Goal: Transaction & Acquisition: Purchase product/service

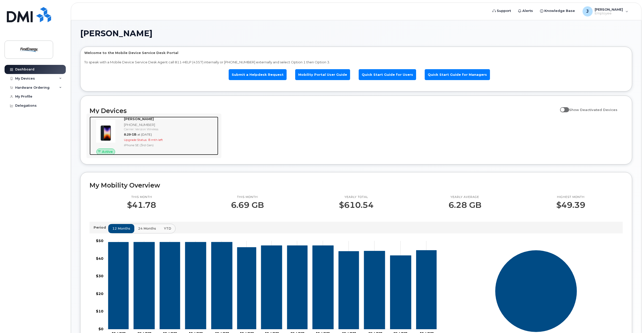
click at [154, 141] on span "8 mth left" at bounding box center [155, 140] width 15 height 4
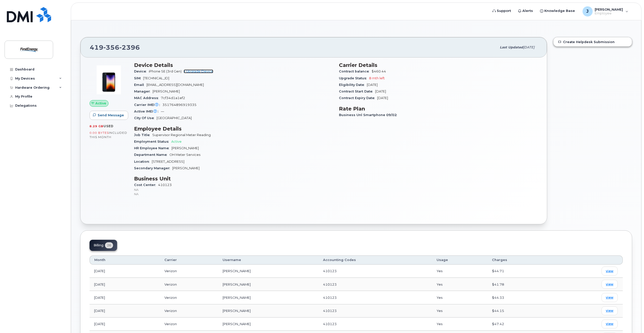
click at [197, 72] on link "+ Upgrade Device" at bounding box center [199, 71] width 30 height 4
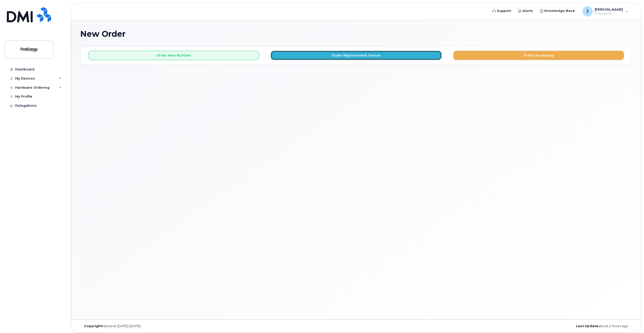
click at [346, 56] on button "Order Replacement Device" at bounding box center [356, 55] width 171 height 9
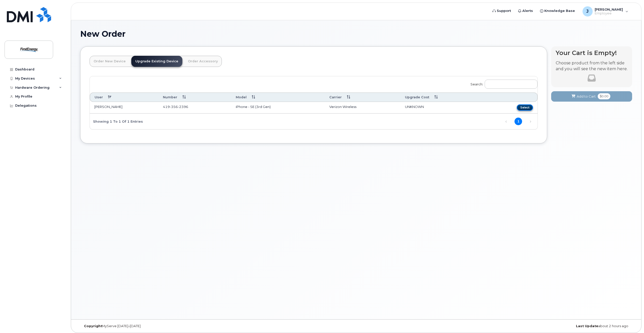
click at [524, 107] on button "Select" at bounding box center [525, 107] width 16 height 6
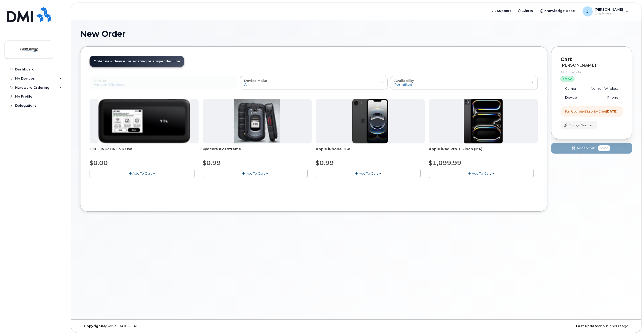
click at [378, 173] on button "Add To Cart" at bounding box center [368, 173] width 105 height 9
click at [354, 161] on div "$0.99" at bounding box center [370, 162] width 109 height 9
click at [360, 121] on img at bounding box center [370, 121] width 36 height 45
click at [383, 123] on img at bounding box center [370, 121] width 36 height 45
click at [381, 80] on div "Device Make All Cell Phone iPhone Modem Tablet" at bounding box center [313, 83] width 139 height 8
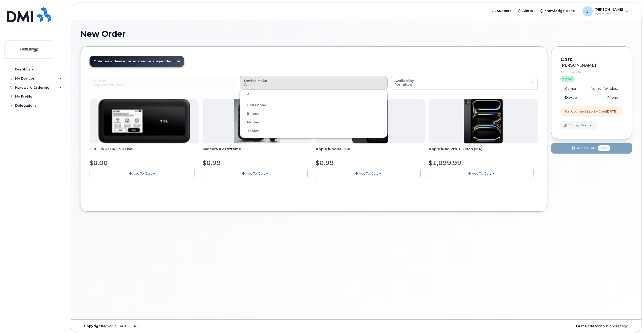
click at [259, 106] on label "Cell Phone" at bounding box center [253, 105] width 25 height 6
click at [0, 0] on input "Cell Phone" at bounding box center [0, 0] width 0 height 0
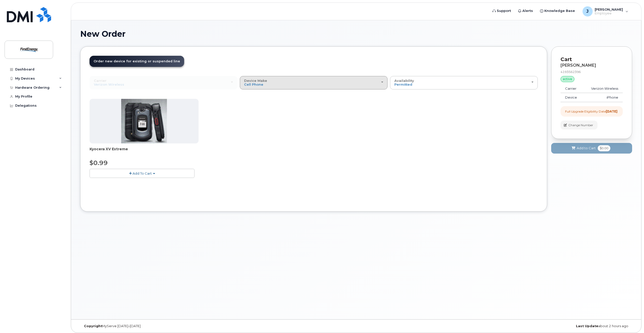
click at [381, 85] on div "Device Make All Cell Phone iPhone Modem Tablet" at bounding box center [313, 83] width 139 height 8
click at [255, 115] on label "iPhone" at bounding box center [250, 114] width 18 height 6
click at [0, 0] on input "iPhone" at bounding box center [0, 0] width 0 height 0
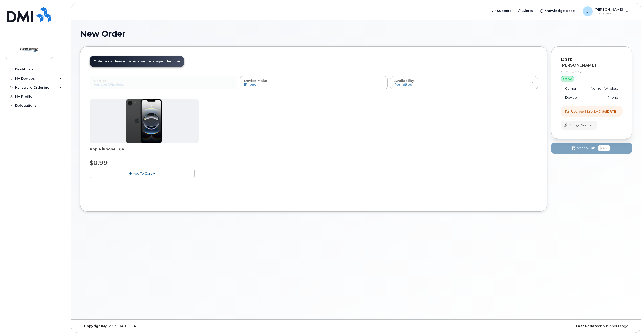
click at [155, 130] on img at bounding box center [144, 121] width 36 height 45
click at [136, 174] on span "Add To Cart" at bounding box center [142, 173] width 19 height 4
click at [135, 170] on button "Add To Cart" at bounding box center [142, 173] width 105 height 9
click at [143, 173] on span "Add To Cart" at bounding box center [142, 173] width 19 height 4
click at [152, 172] on button "Add To Cart" at bounding box center [142, 173] width 105 height 9
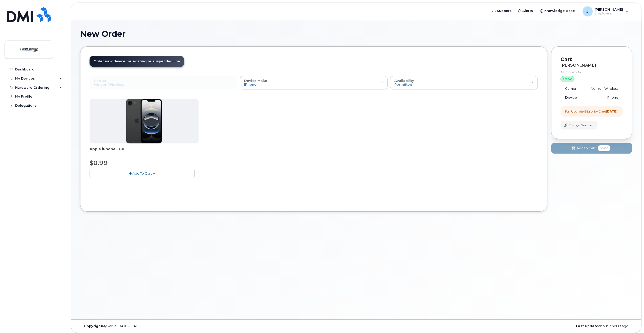
click at [155, 174] on button "Add To Cart" at bounding box center [142, 173] width 105 height 9
click at [131, 183] on link "$0.99 - 2 Year Upgrade" at bounding box center [115, 182] width 49 height 6
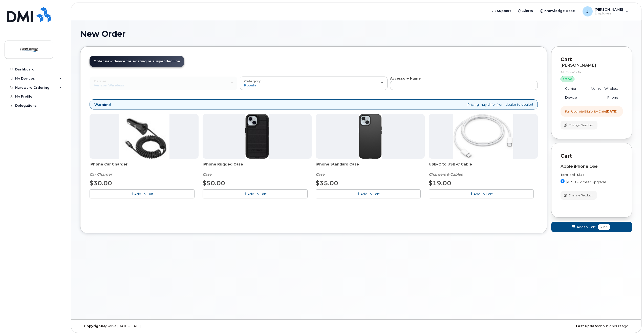
click at [577, 184] on span "$0.99 - 2 Year Upgrade" at bounding box center [586, 182] width 41 height 4
click at [565, 183] on input "$0.99 - 2 Year Upgrade" at bounding box center [563, 181] width 4 height 4
click at [577, 184] on span "$0.99 - 2 Year Upgrade" at bounding box center [586, 182] width 41 height 4
click at [565, 183] on input "$0.99 - 2 Year Upgrade" at bounding box center [563, 181] width 4 height 4
click at [577, 184] on span "$0.99 - 2 Year Upgrade" at bounding box center [586, 182] width 41 height 4
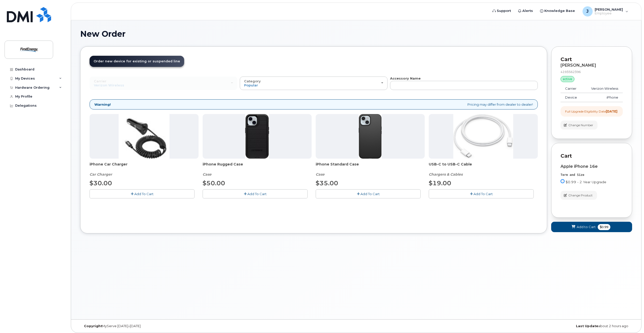
click at [565, 183] on input "$0.99 - 2 Year Upgrade" at bounding box center [563, 181] width 4 height 4
click at [577, 184] on span "$0.99 - 2 Year Upgrade" at bounding box center [586, 182] width 41 height 4
click at [565, 183] on input "$0.99 - 2 Year Upgrade" at bounding box center [563, 181] width 4 height 4
click at [577, 184] on span "$0.99 - 2 Year Upgrade" at bounding box center [586, 182] width 41 height 4
click at [565, 183] on input "$0.99 - 2 Year Upgrade" at bounding box center [563, 181] width 4 height 4
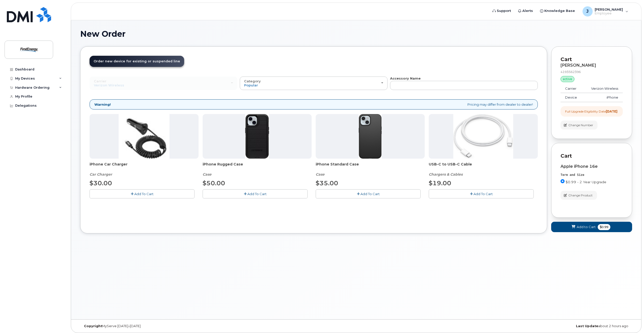
click at [599, 184] on span "$0.99 - 2 Year Upgrade" at bounding box center [586, 182] width 41 height 4
click at [565, 183] on input "$0.99 - 2 Year Upgrade" at bounding box center [563, 181] width 4 height 4
click at [599, 184] on span "$0.99 - 2 Year Upgrade" at bounding box center [586, 182] width 41 height 4
click at [565, 183] on input "$0.99 - 2 Year Upgrade" at bounding box center [563, 181] width 4 height 4
click at [597, 187] on div "$0.99 - 2 Year Upgrade" at bounding box center [592, 183] width 62 height 8
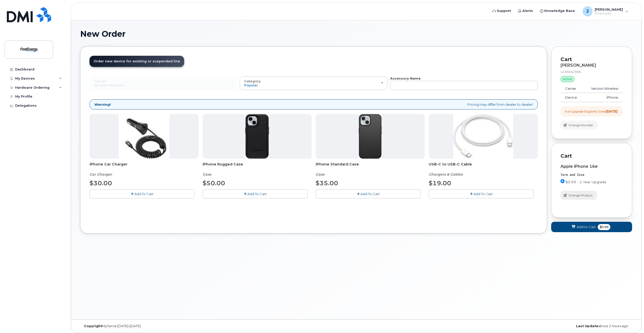
click at [578, 199] on button "Change Product" at bounding box center [579, 195] width 36 height 9
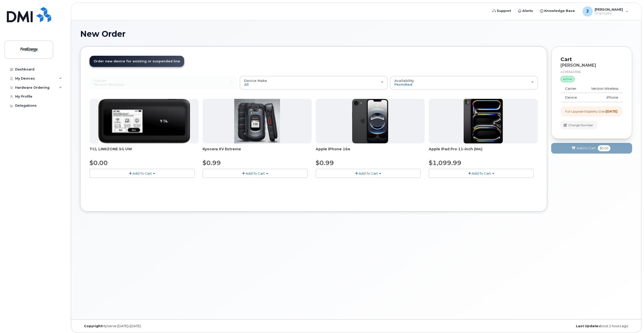
click at [325, 150] on span "Apple iPhone 16e" at bounding box center [370, 151] width 109 height 10
click at [346, 129] on div at bounding box center [370, 121] width 109 height 45
click at [331, 149] on span "Apple iPhone 16e" at bounding box center [370, 151] width 109 height 10
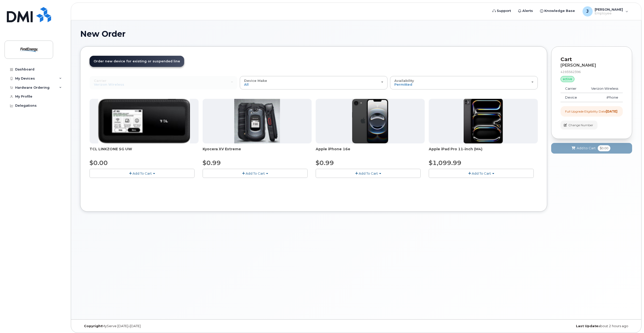
click at [348, 156] on span "Apple iPhone 16e" at bounding box center [370, 151] width 109 height 10
click at [267, 175] on button "Add To Cart" at bounding box center [255, 173] width 105 height 9
click at [332, 190] on div "Carrier Verizon Wireless AT&T Wireless US Cellular Verizon Wireless AT&T Wirele…" at bounding box center [314, 139] width 448 height 126
click at [382, 174] on button "Add To Cart" at bounding box center [368, 173] width 105 height 9
click at [346, 184] on link "$0.99 - 2 Year Upgrade" at bounding box center [341, 182] width 49 height 6
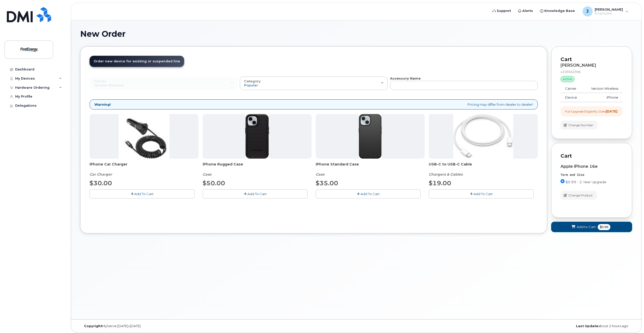
click at [586, 229] on span "Add to Cart" at bounding box center [586, 226] width 19 height 5
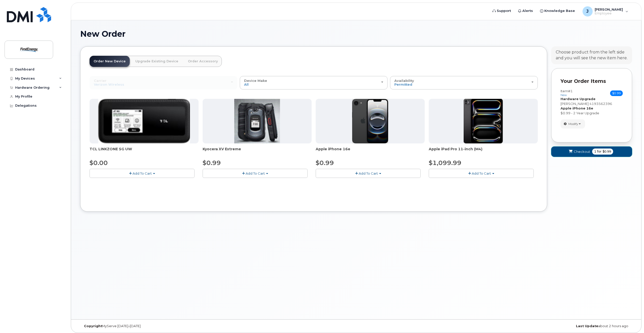
click at [619, 151] on button "Checkout 1 for $0.99" at bounding box center [591, 151] width 81 height 10
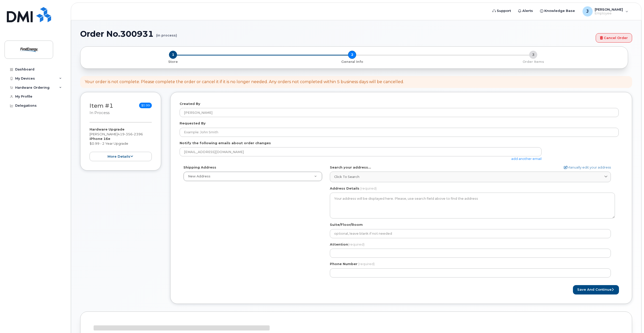
select select
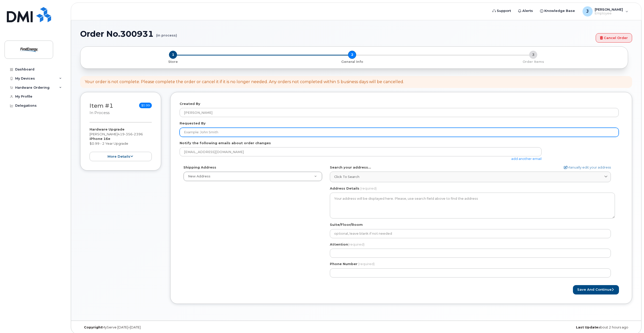
click at [238, 131] on input "Requested By" at bounding box center [399, 132] width 439 height 9
type input "[PERSON_NAME]"
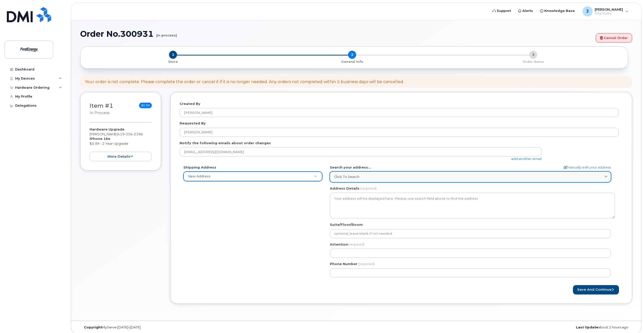
click at [358, 178] on span "Click to search" at bounding box center [346, 176] width 25 height 5
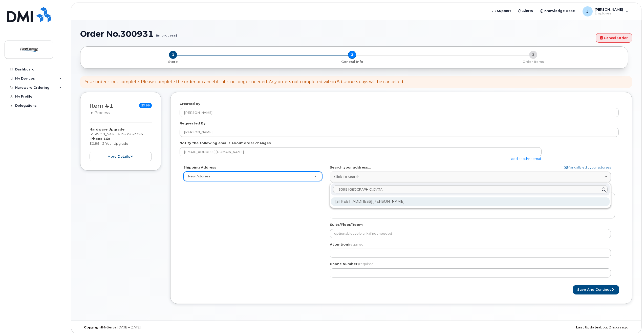
type input "6099 angola"
click at [369, 201] on div "6099 Angola Rd Holland OH 43528-9595" at bounding box center [470, 201] width 279 height 8
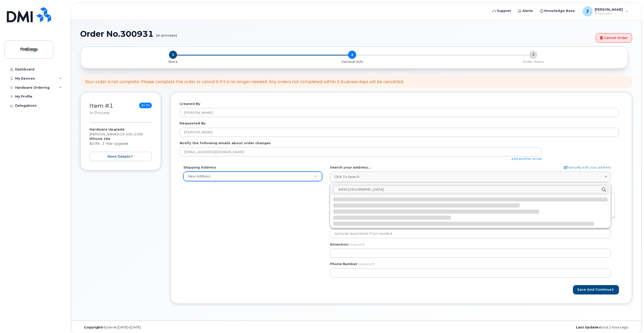
select select
type textarea "6099 Angola Rd HOLLAND OH 43528-9595 UNITED STATES"
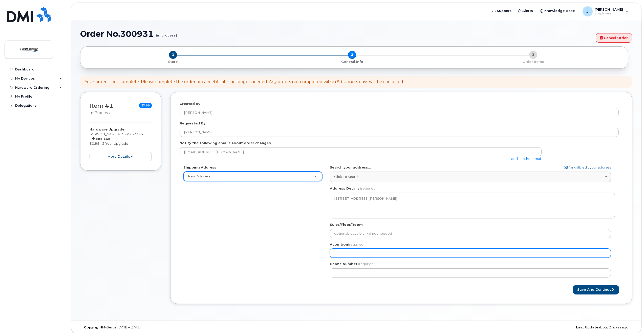
click at [370, 252] on input "Attention (required)" at bounding box center [470, 252] width 281 height 9
select select
type input "J"
select select
type input "Ja"
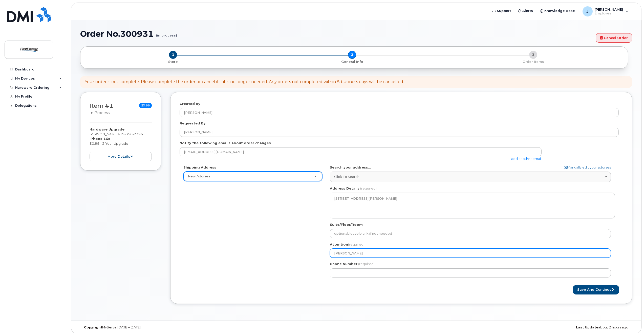
select select
type input "Jar"
select select
type input "Jare"
select select
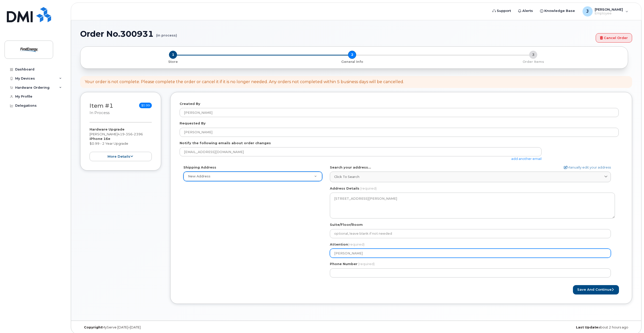
type input "Jared"
select select
type input "Jared G"
select select
type input "Jared Gr"
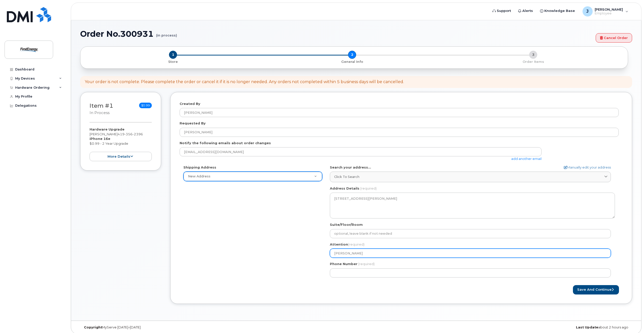
select select
type input "Jared Gra"
select select
type input "Jared Graf"
select select
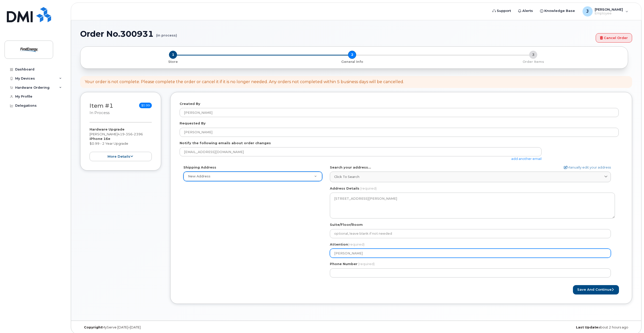
type input "[PERSON_NAME]"
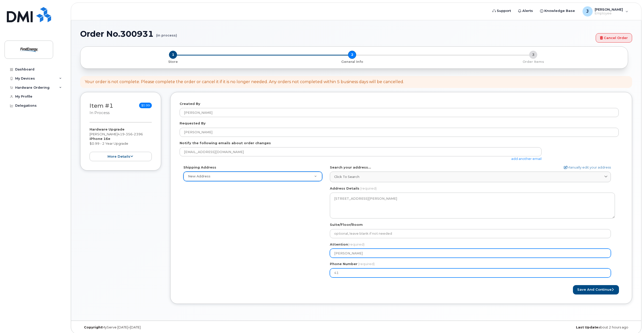
type input "419"
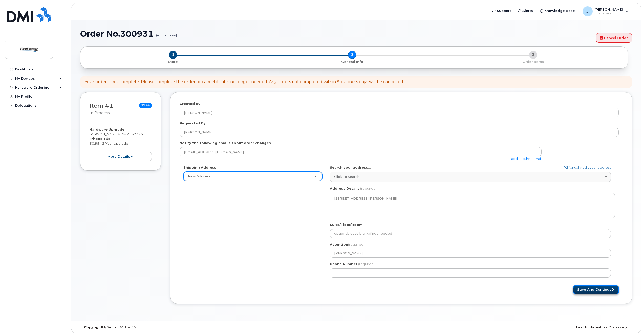
click at [603, 290] on button "Save and Continue" at bounding box center [596, 289] width 46 height 9
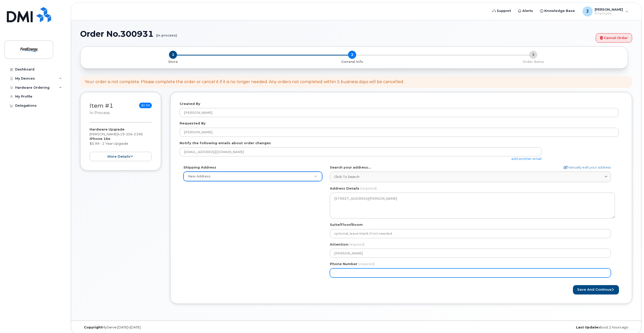
click at [385, 274] on input "Phone Number" at bounding box center [470, 272] width 281 height 9
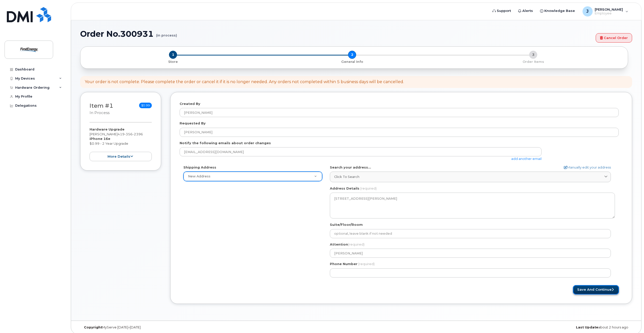
click at [590, 289] on button "Save and Continue" at bounding box center [596, 289] width 46 height 9
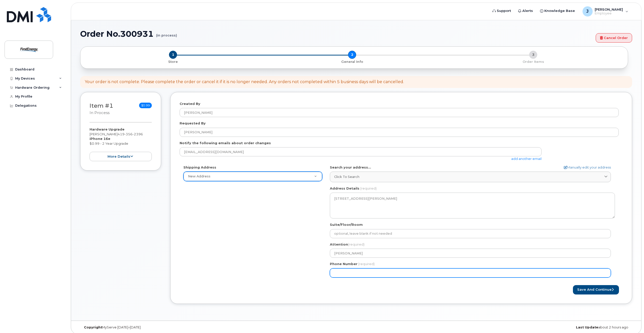
drag, startPoint x: 409, startPoint y: 271, endPoint x: 331, endPoint y: 271, distance: 78.2
click at [331, 271] on input "Phone Number" at bounding box center [470, 272] width 281 height 9
type input "419356239"
select select
type input "4193562396"
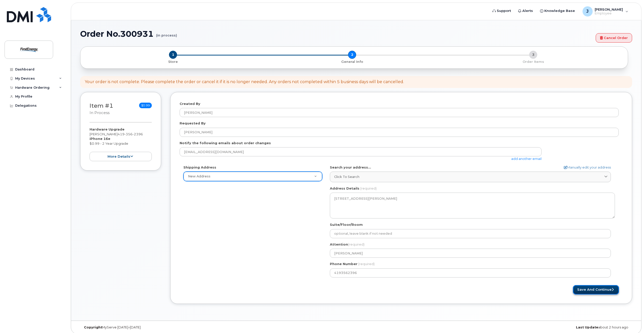
click at [595, 290] on button "Save and Continue" at bounding box center [596, 289] width 46 height 9
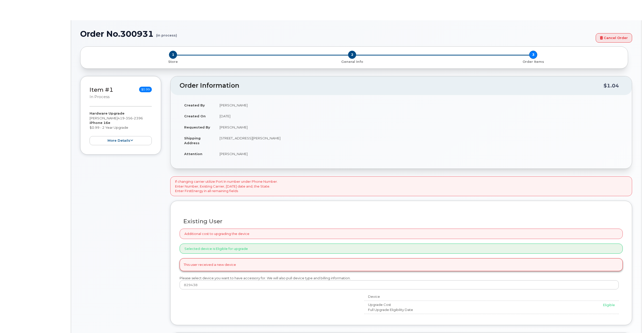
select select "2073022"
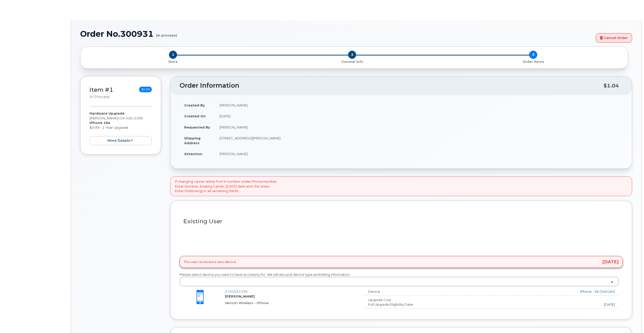
type input "2080985"
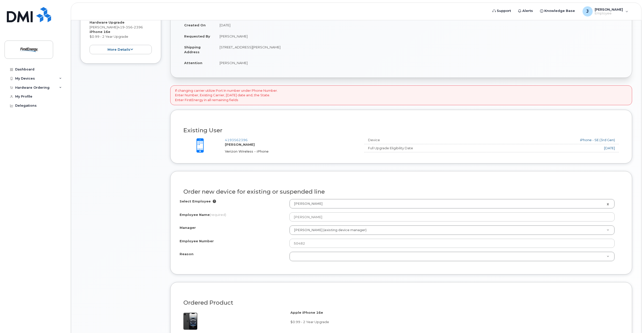
scroll to position [152, 0]
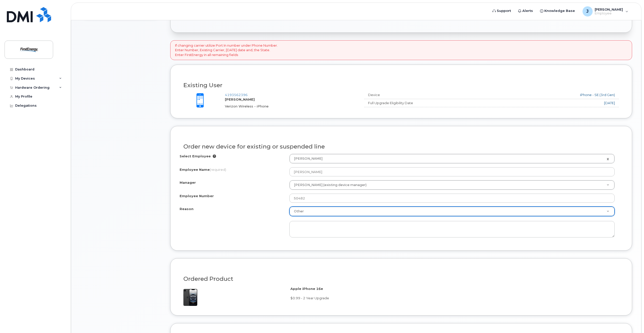
select select "other"
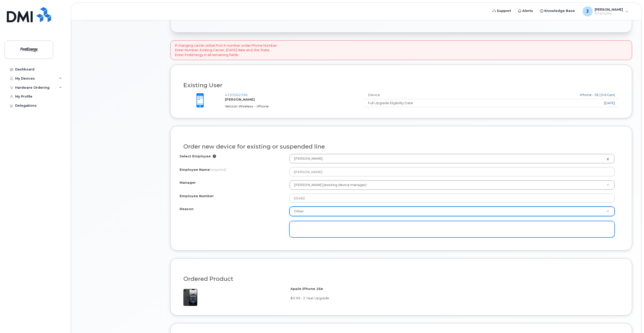
click at [310, 231] on textarea at bounding box center [452, 229] width 325 height 17
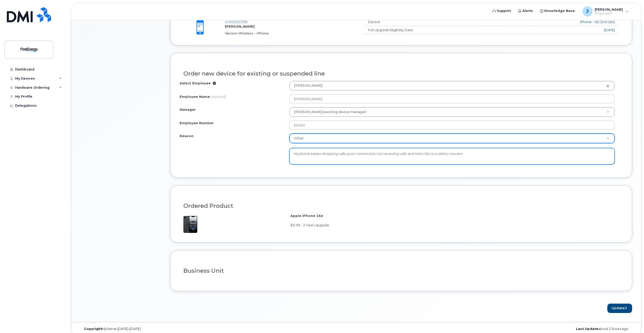
scroll to position [228, 0]
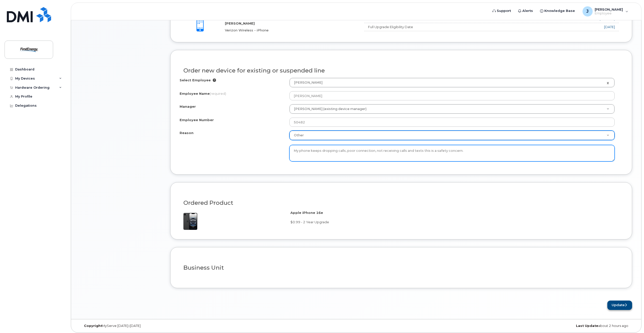
type textarea "My phone keeps dropping calls, poor connection, not receiving calls and texts t…"
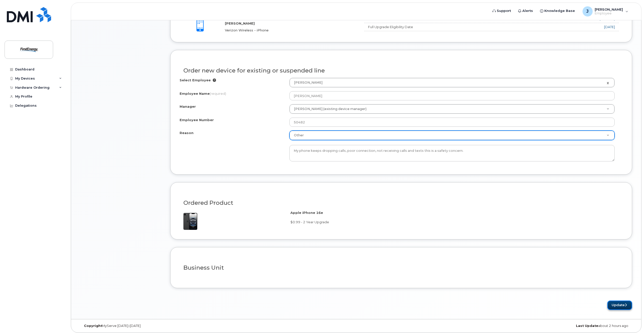
click at [619, 305] on button "Update" at bounding box center [620, 304] width 25 height 9
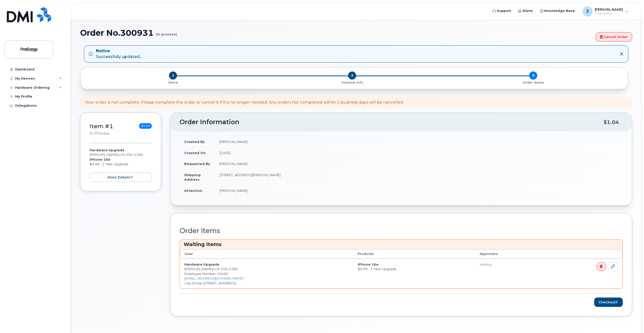
scroll to position [17, 0]
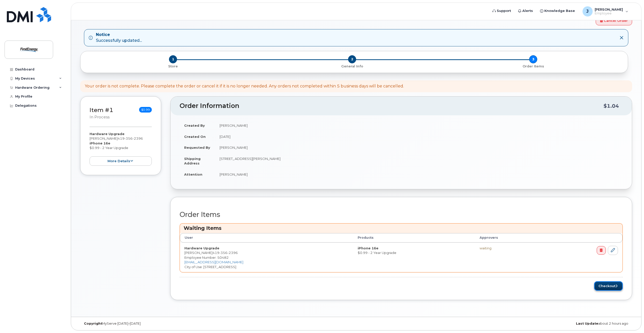
click at [607, 286] on button "Checkout" at bounding box center [608, 285] width 29 height 9
